Goal: Information Seeking & Learning: Learn about a topic

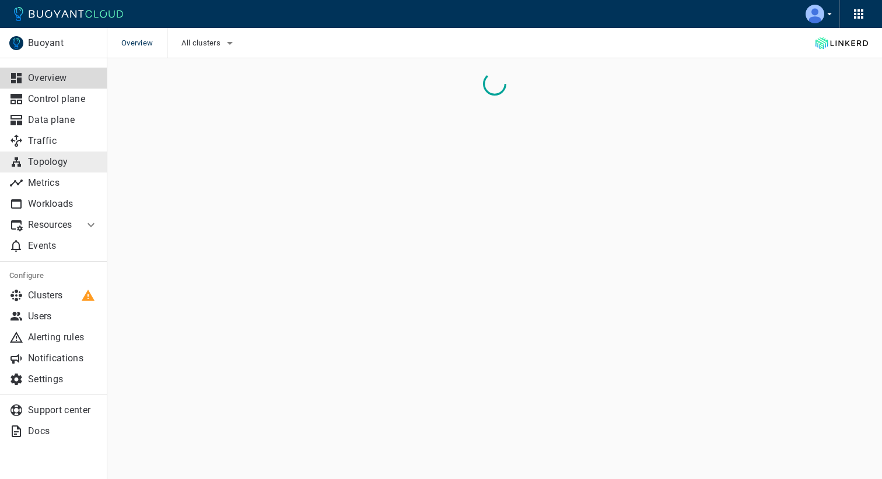
click at [44, 166] on p "Topology" at bounding box center [63, 162] width 70 height 12
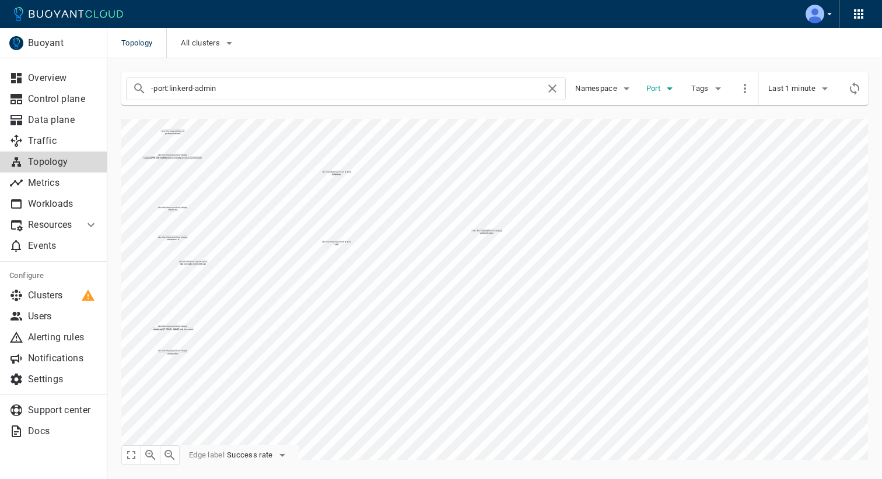
click at [668, 85] on icon "button" at bounding box center [669, 89] width 14 height 14
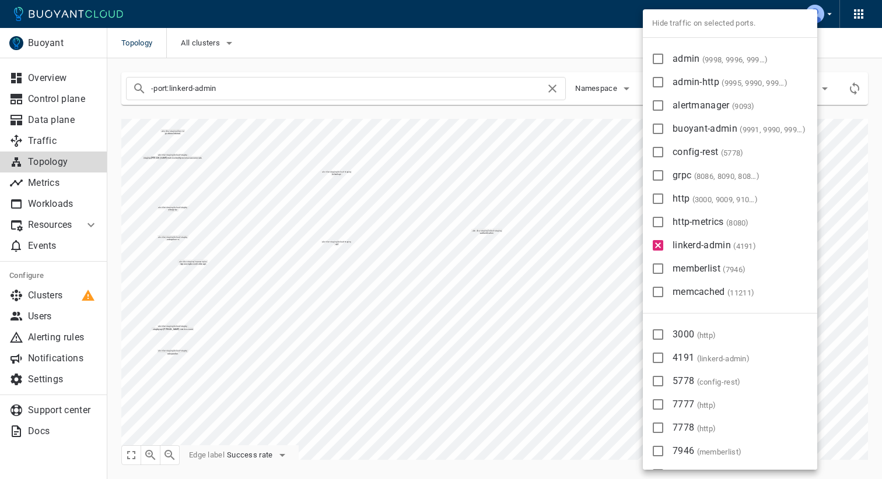
click at [571, 41] on div at bounding box center [441, 239] width 882 height 479
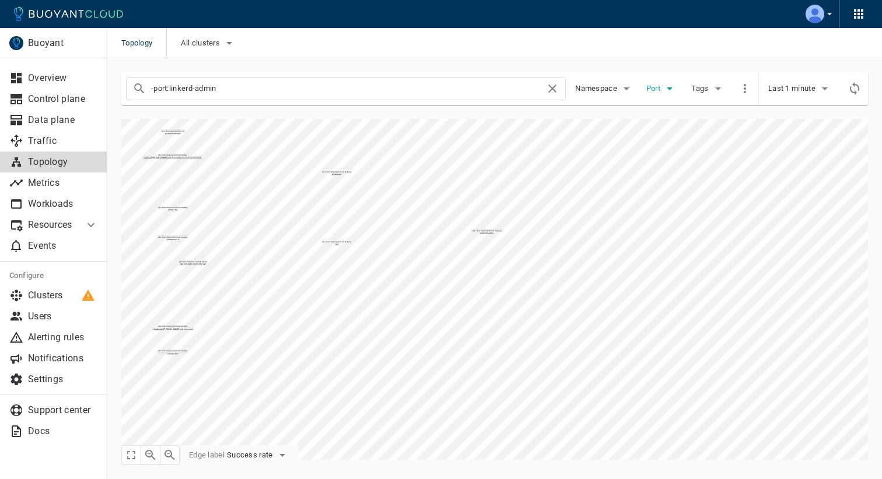
click at [652, 88] on span "Port" at bounding box center [654, 88] width 16 height 9
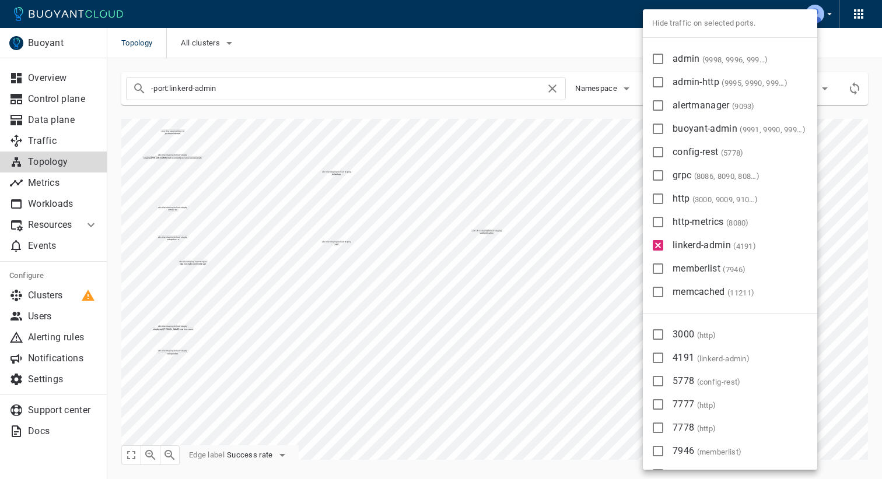
click at [661, 338] on input "3000 ( http )" at bounding box center [658, 335] width 14 height 14
checkbox input "true"
type input "-port:linkerd-admin -port:3000"
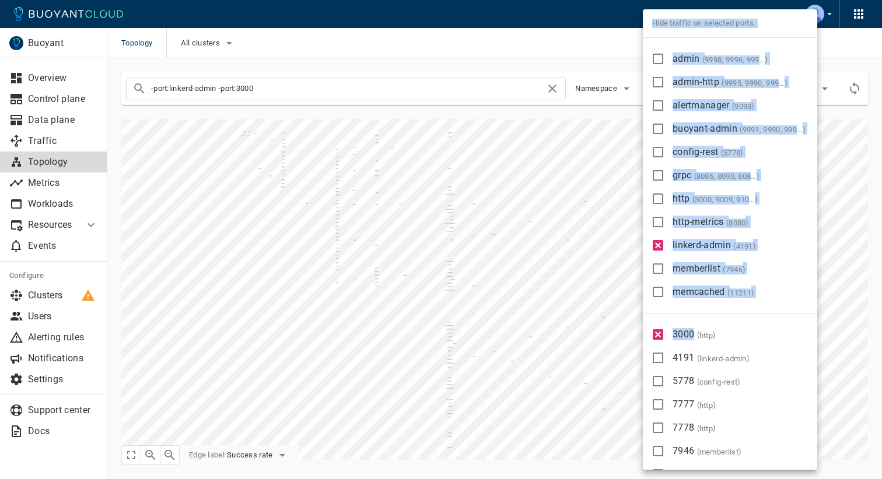
click at [658, 343] on label "3000 ( http )" at bounding box center [681, 334] width 72 height 23
click at [655, 341] on input "3000 ( http )" at bounding box center [658, 335] width 14 height 14
checkbox input "false"
type input "-port:linkerd-admin"
click at [661, 332] on input "3000 ( http )" at bounding box center [658, 335] width 14 height 14
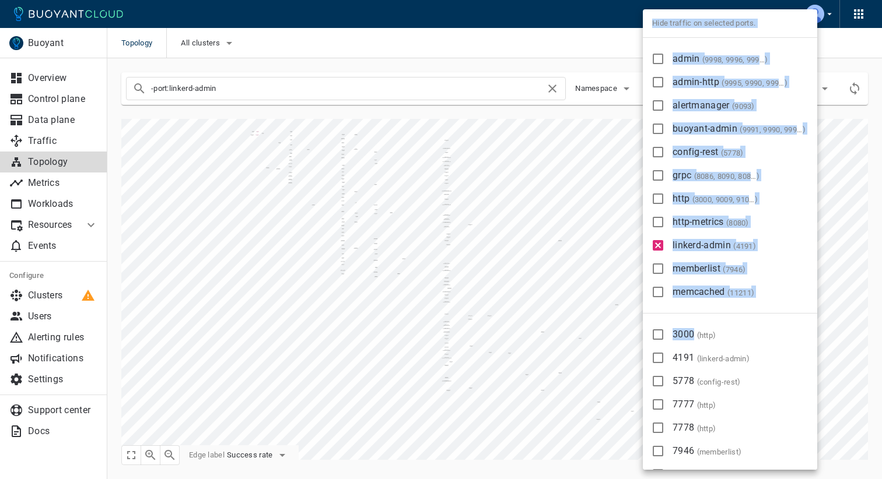
checkbox input "true"
type input "-port:linkerd-admin -port:3000"
click at [433, 55] on div at bounding box center [441, 239] width 882 height 479
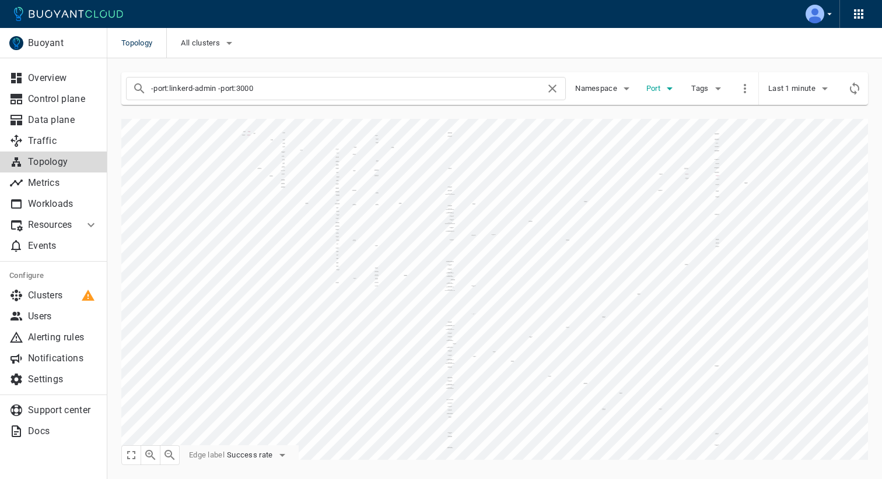
click at [658, 85] on span "Port" at bounding box center [654, 88] width 16 height 9
